Goal: Ask a question: Seek information or help from site administrators or community

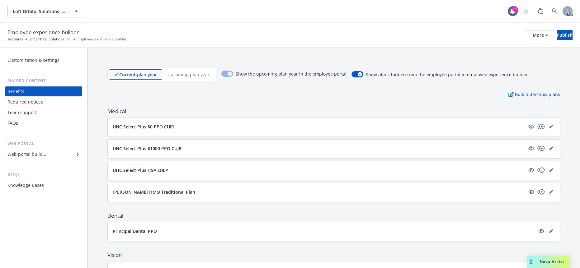
click at [535, 261] on div "Drag to move" at bounding box center [531, 262] width 8 height 12
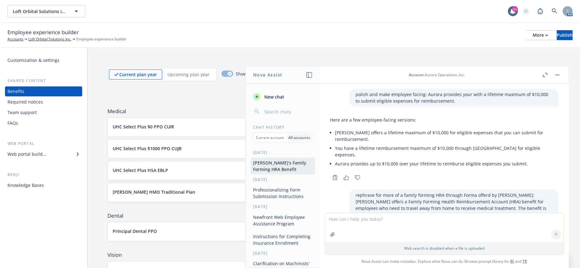
click at [442, 228] on textarea at bounding box center [444, 228] width 239 height 29
paste textarea "Open Enrollment for the 2026 plan year is ACTIVE. Your current benefit election…"
type textarea "polish: Open Enrollment for the 2026 plan year is ACTIVE. Your current benefit …"
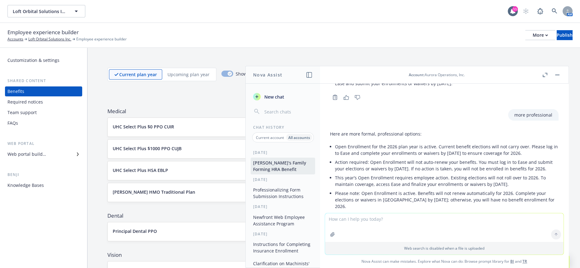
scroll to position [2953, 0]
drag, startPoint x: 435, startPoint y: 185, endPoint x: 361, endPoint y: 180, distance: 74.9
copy p "Open Enrollment is active for 2026, and no benefits will auto-renew. To ensure …"
click at [378, 226] on textarea at bounding box center [444, 228] width 239 height 29
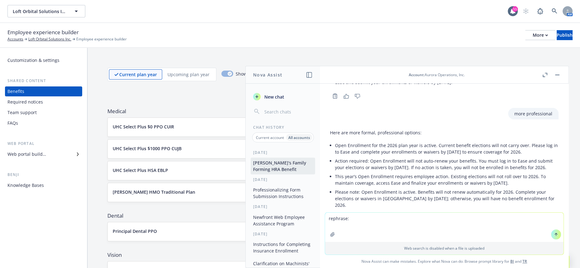
paste textarea "Open Enrollment is active for 2026, and no benefits will auto-renew. To ensure …"
type textarea "rephrase: Open Enrollment is active for 2026, and no benefits will auto-renew. …"
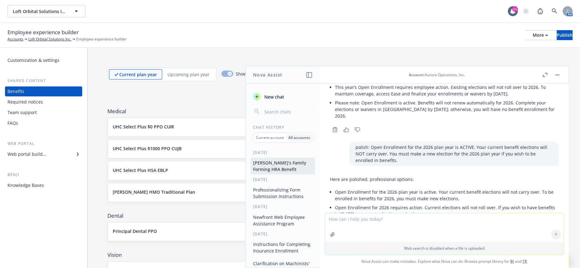
scroll to position [3054, 0]
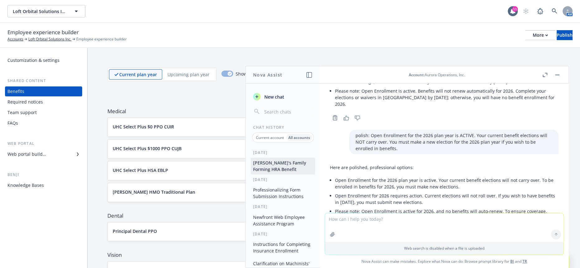
drag, startPoint x: 436, startPoint y: 152, endPoint x: 334, endPoint y: 147, distance: 102.9
copy p "Open Enrollment for 2026 is active, and benefits will not auto-renew. To ensure…"
